Goal: Check status: Check status

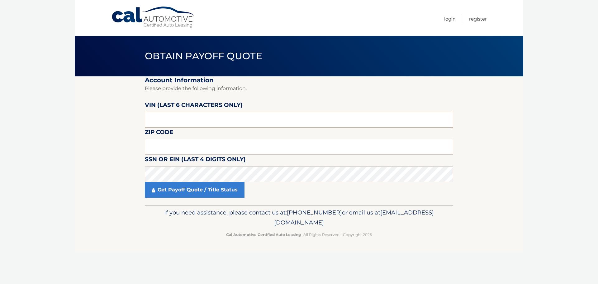
drag, startPoint x: 169, startPoint y: 120, endPoint x: 131, endPoint y: 115, distance: 37.9
click at [135, 116] on section "Account Information Please provide the following information. [PERSON_NAME] (la…" at bounding box center [299, 140] width 449 height 129
type input "406781"
click at [169, 145] on input "text" at bounding box center [299, 147] width 308 height 16
click at [161, 147] on input "text" at bounding box center [299, 147] width 308 height 16
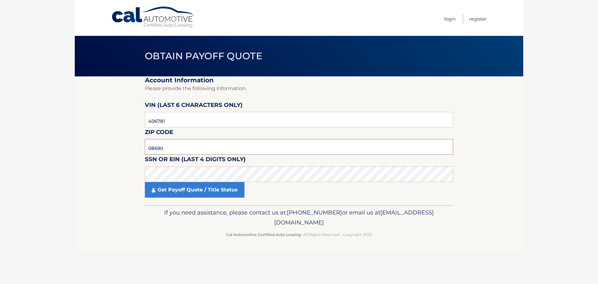
type input "08690"
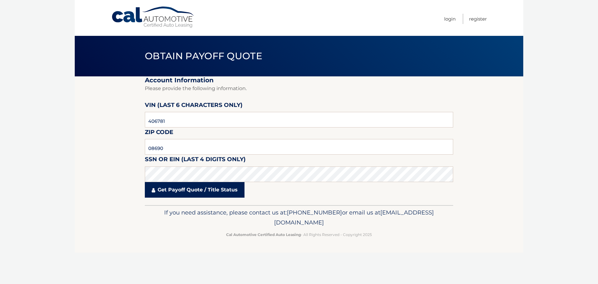
click at [189, 193] on link "Get Payoff Quote / Title Status" at bounding box center [195, 190] width 100 height 16
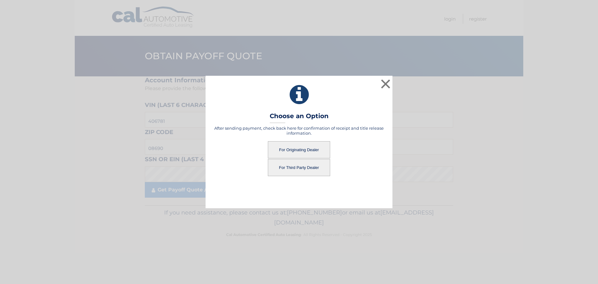
click at [302, 148] on button "For Originating Dealer" at bounding box center [299, 149] width 62 height 17
click at [293, 149] on button "For Originating Dealer" at bounding box center [299, 149] width 62 height 17
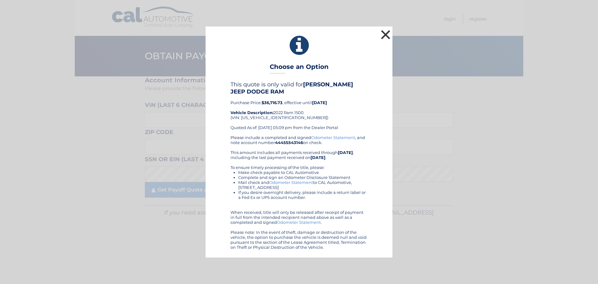
click at [385, 36] on button "×" at bounding box center [385, 34] width 12 height 12
